Goal: Use online tool/utility: Utilize a website feature to perform a specific function

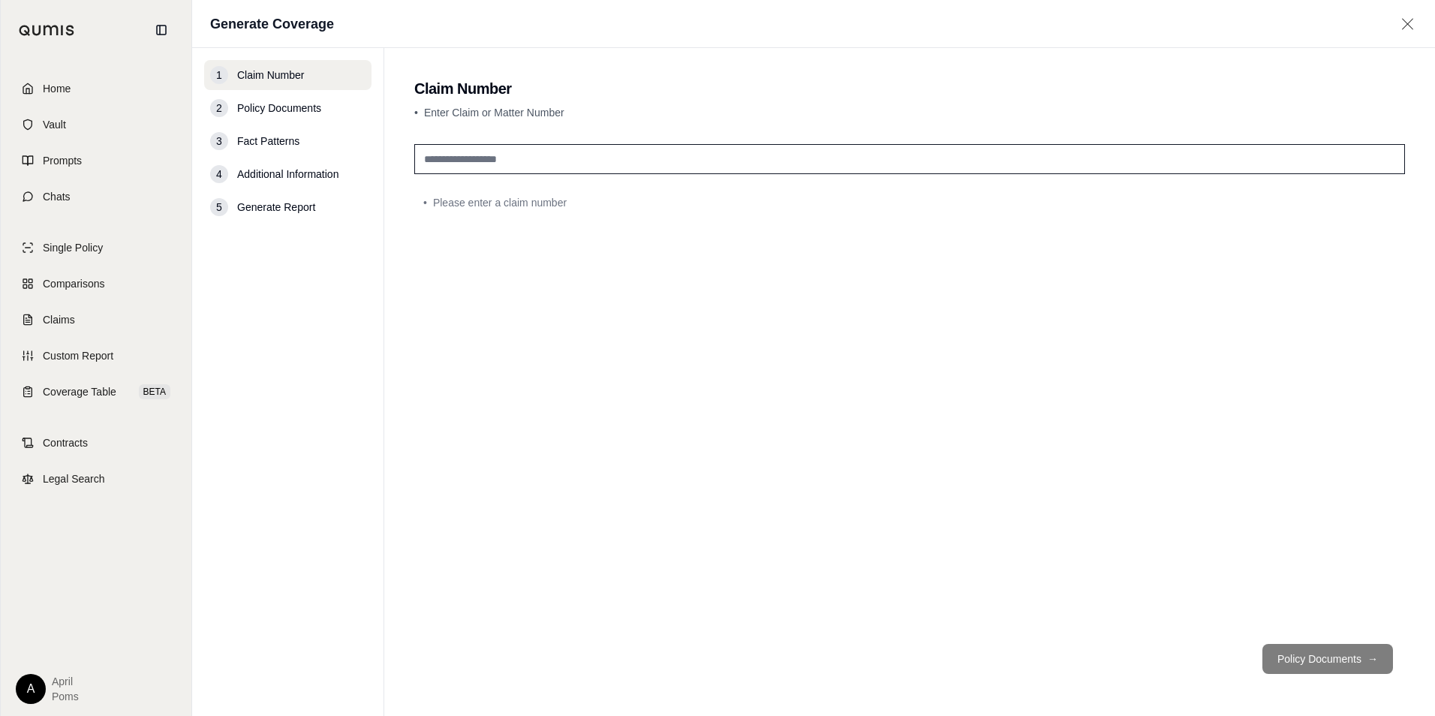
click at [530, 159] on input "text" at bounding box center [909, 159] width 991 height 30
type input "*******"
click at [297, 111] on span "Policy Documents" at bounding box center [279, 108] width 84 height 15
click at [1333, 650] on button "Policy Documents →" at bounding box center [1328, 659] width 131 height 30
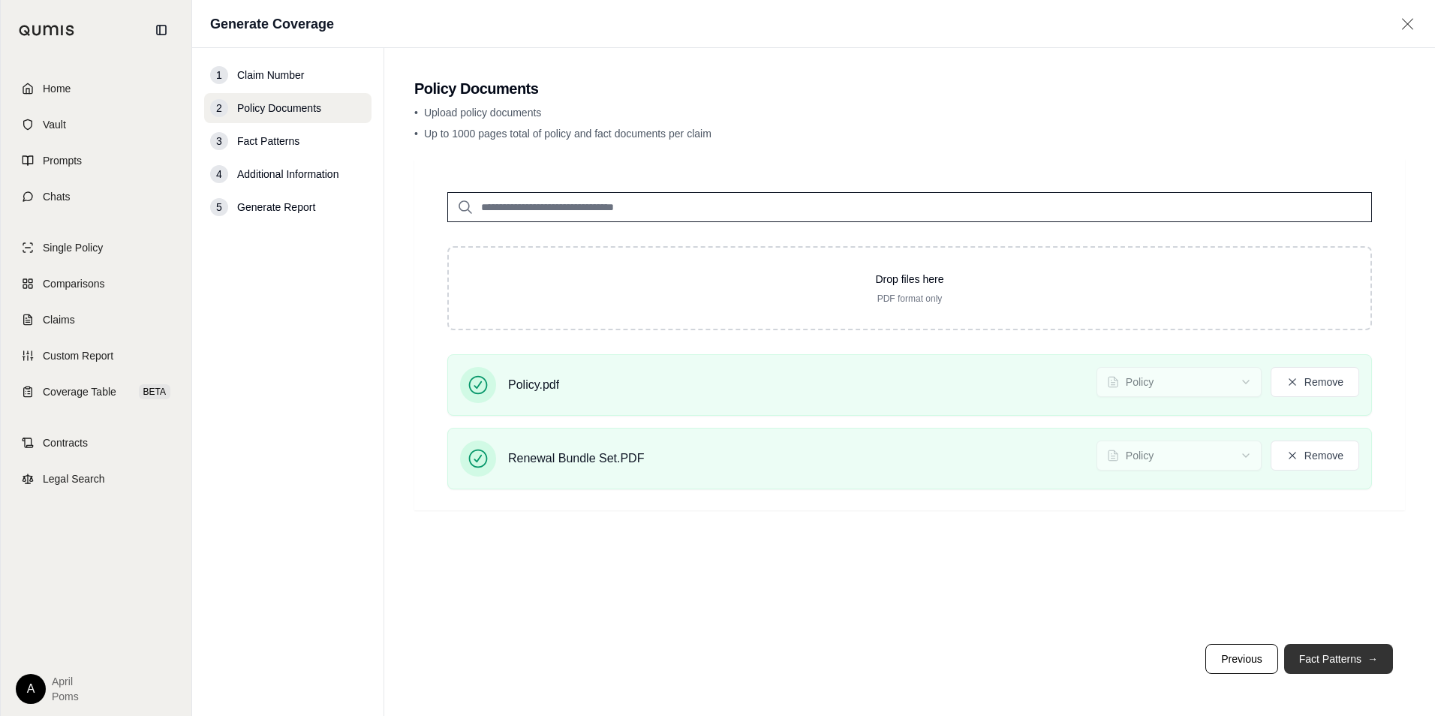
click at [1302, 658] on button "Fact Patterns →" at bounding box center [1338, 659] width 109 height 30
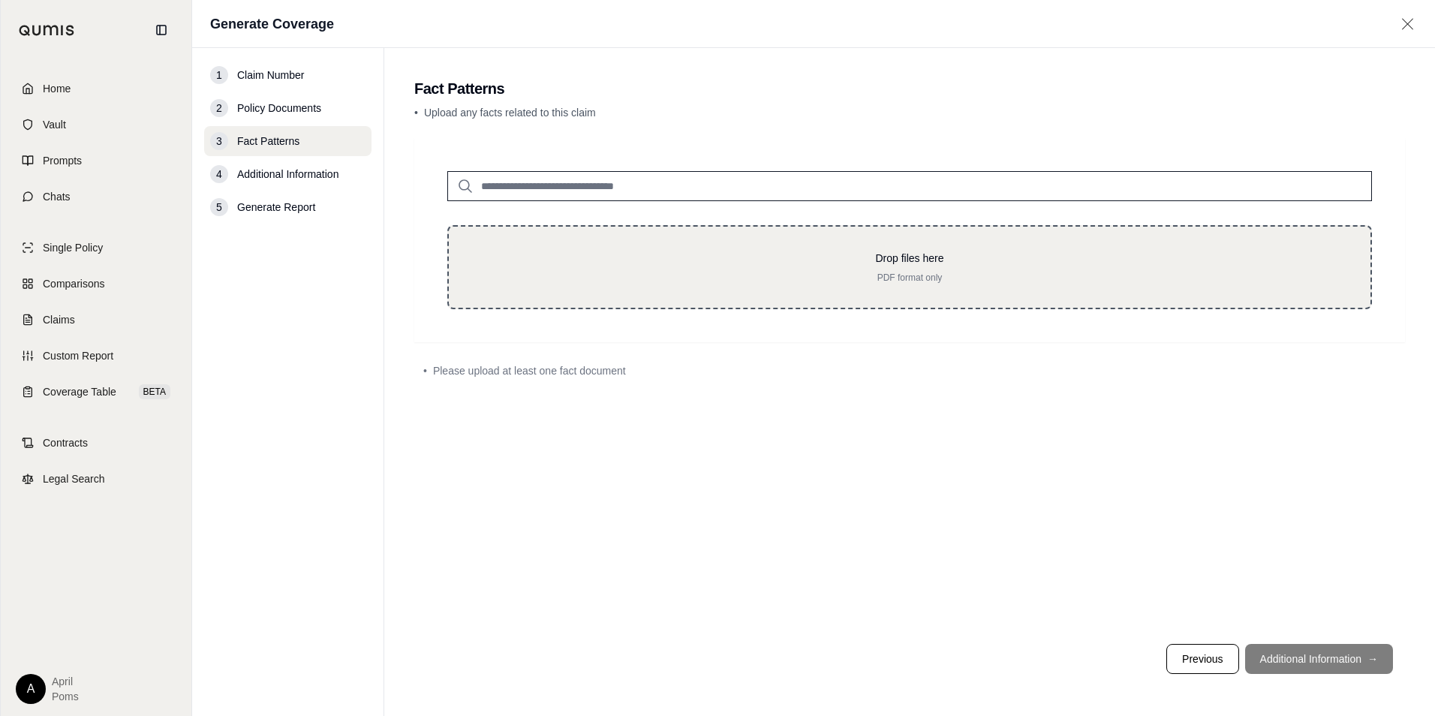
click at [588, 245] on div "Drop files here PDF format only" at bounding box center [909, 267] width 925 height 84
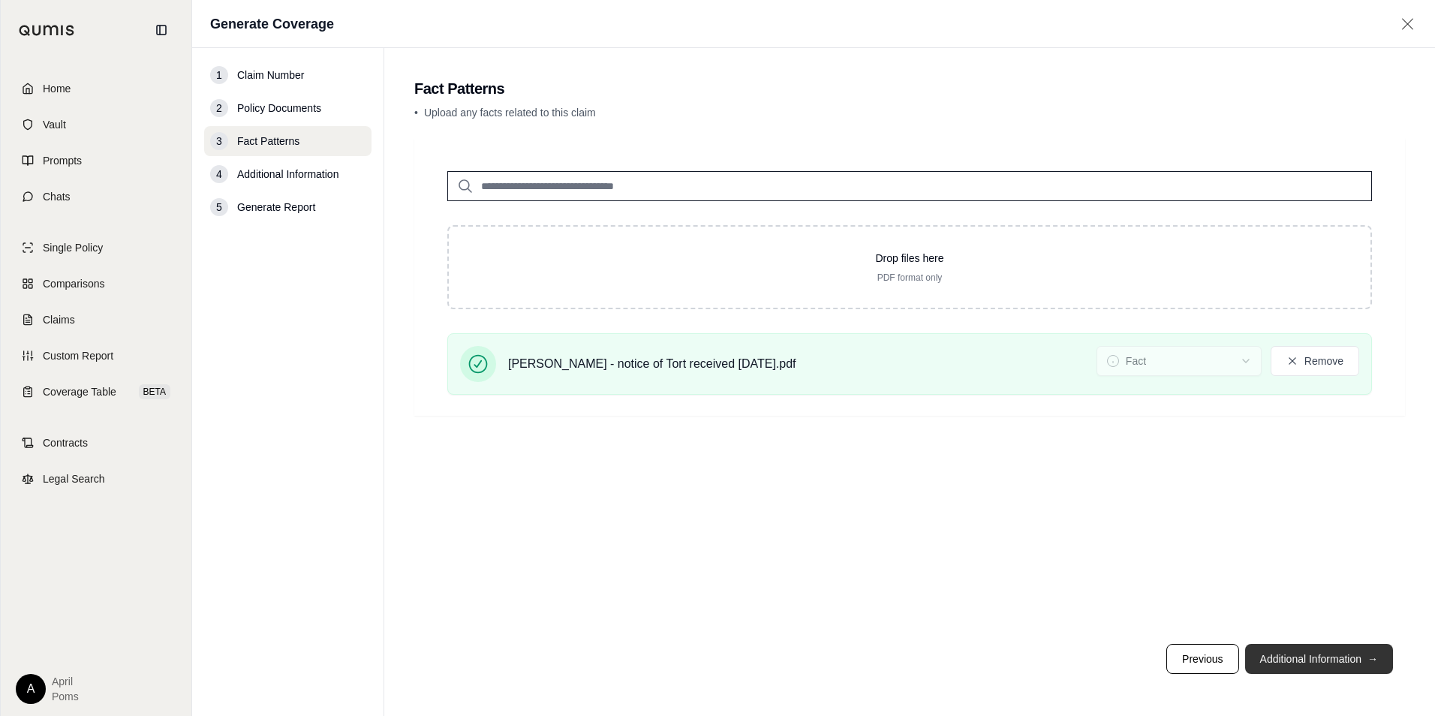
click at [1281, 660] on button "Additional Information →" at bounding box center [1319, 659] width 148 height 30
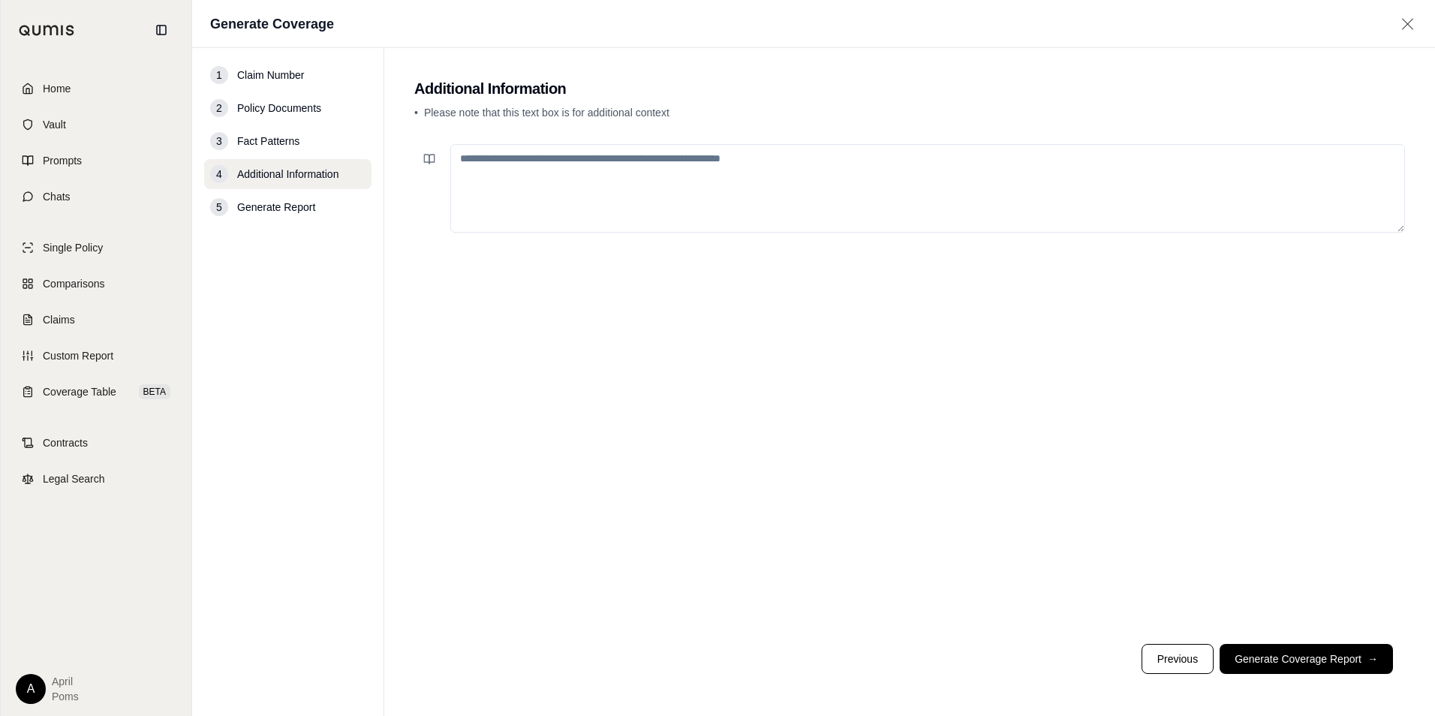
click at [565, 173] on textarea at bounding box center [927, 188] width 955 height 89
type textarea "*"
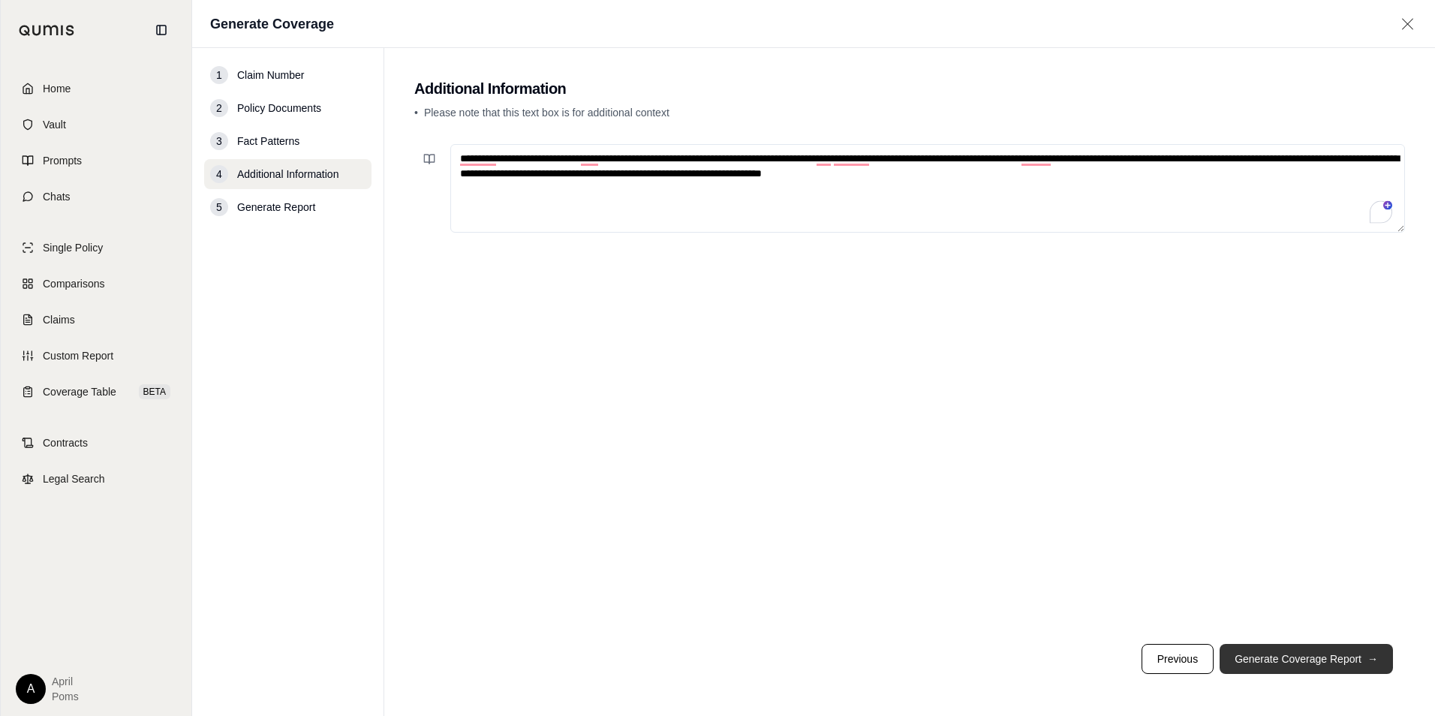
type textarea "**********"
click at [1257, 650] on button "Generate Coverage Report →" at bounding box center [1306, 659] width 173 height 30
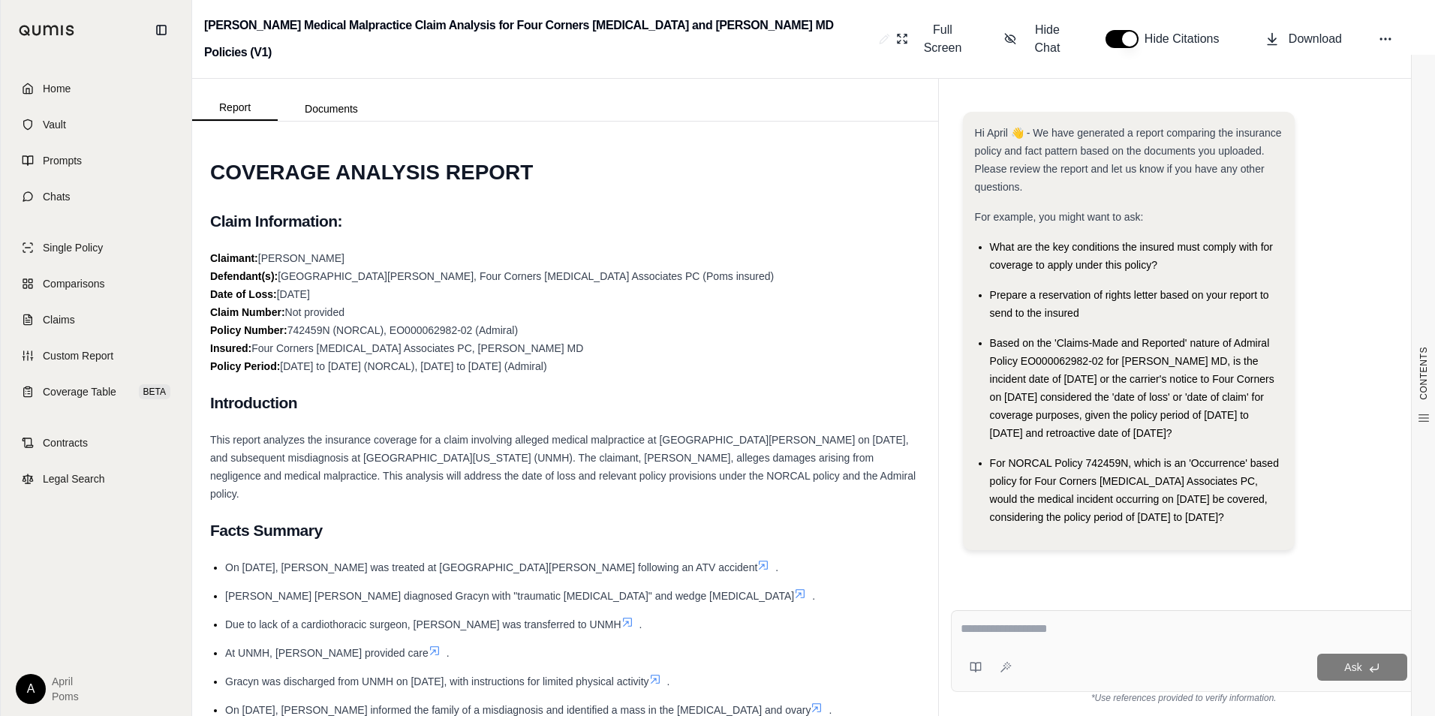
drag, startPoint x: 1063, startPoint y: 570, endPoint x: 1171, endPoint y: 495, distance: 131.2
click at [1063, 570] on div "Hi April 👋 - We have generated a report comparing the insurance policy and fact…" at bounding box center [1184, 343] width 466 height 486
click at [1320, 30] on span "Download" at bounding box center [1315, 39] width 53 height 18
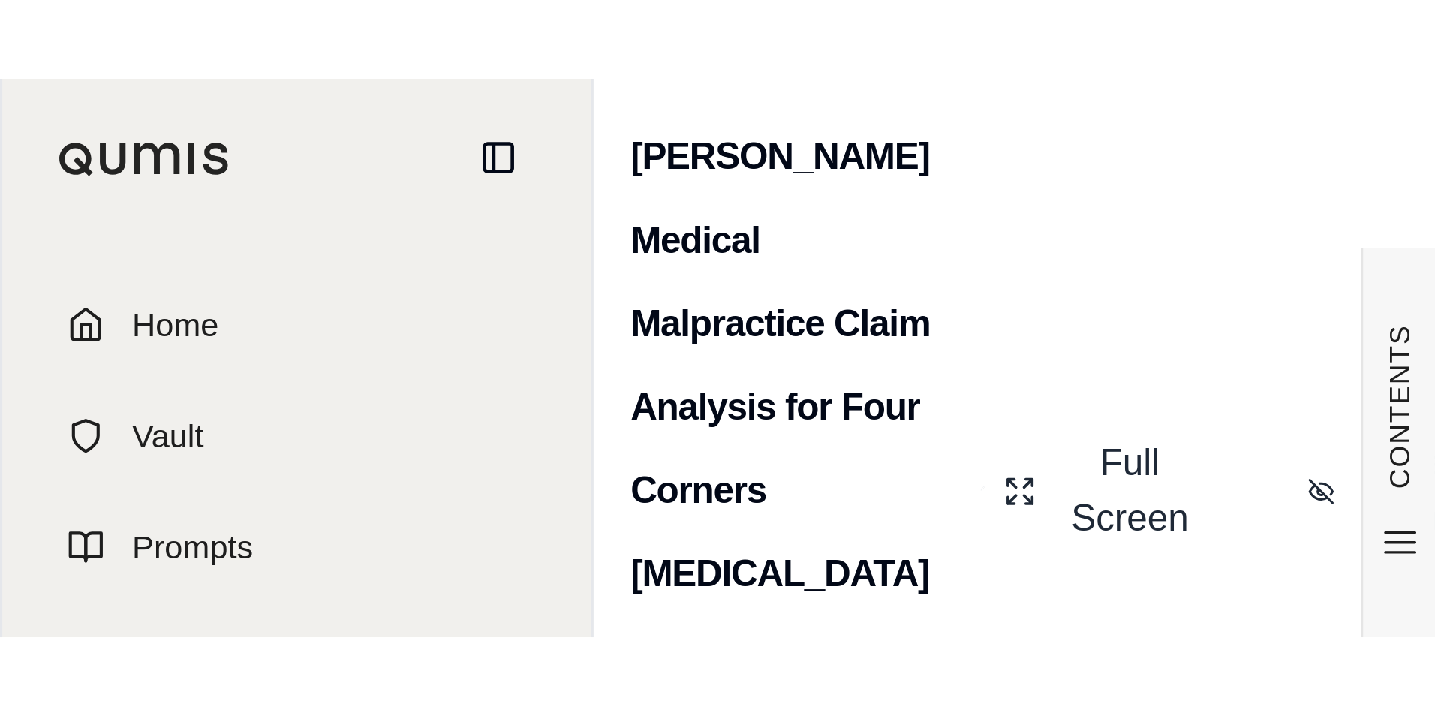
scroll to position [823, 0]
